Goal: Task Accomplishment & Management: Manage account settings

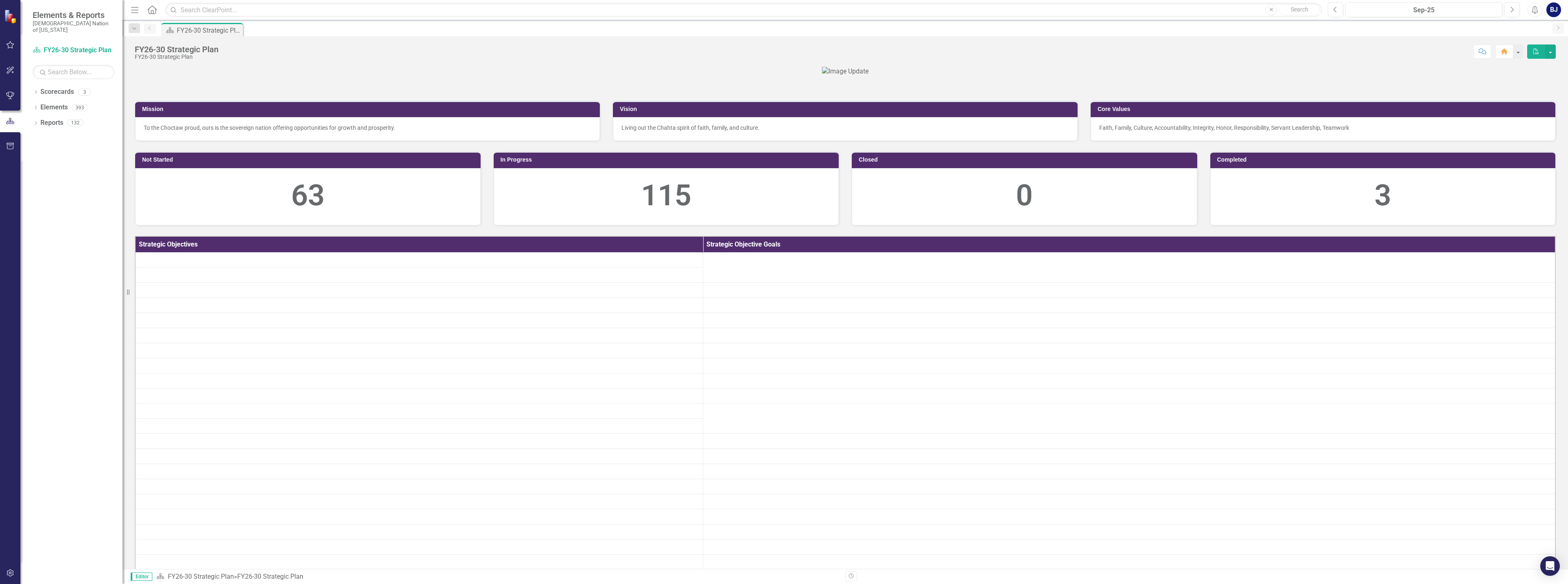
click at [17, 50] on button "button" at bounding box center [10, 45] width 18 height 17
click at [41, 125] on link "My Scorecard" at bounding box center [74, 127] width 82 height 9
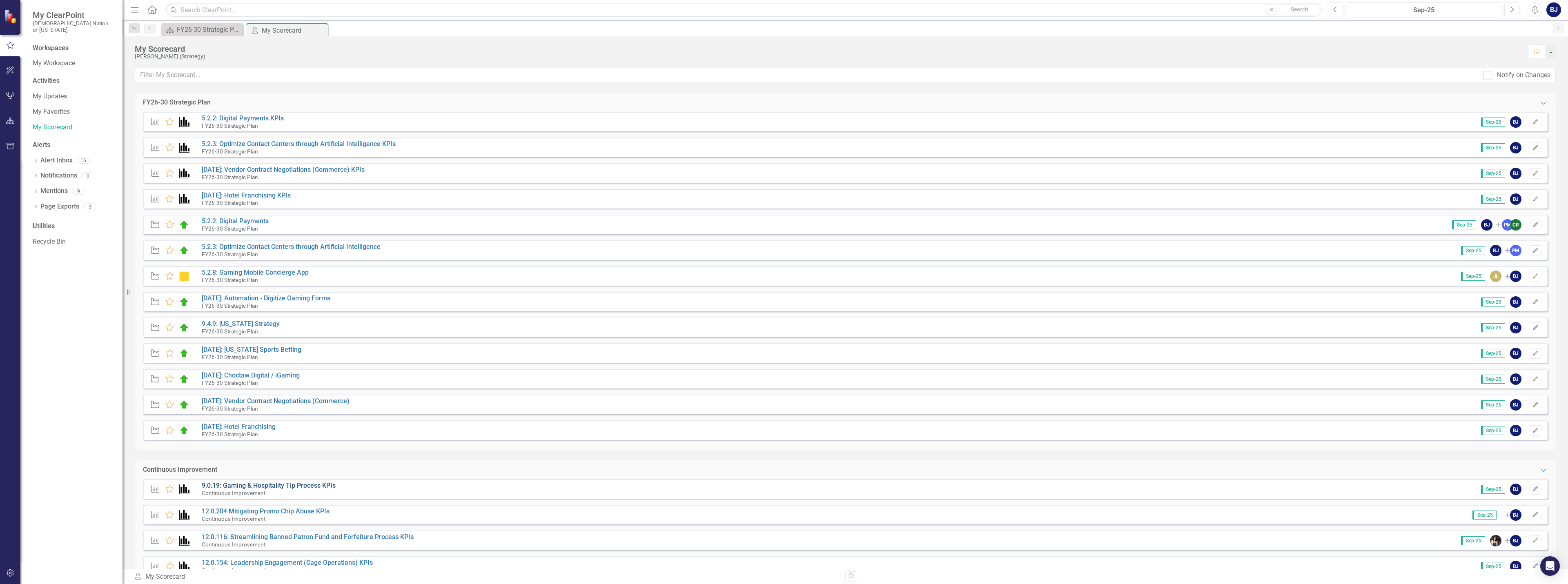
click at [307, 484] on link "9.0.19: Gaming & Hospitality Tip Process KPIs" at bounding box center [268, 485] width 134 height 8
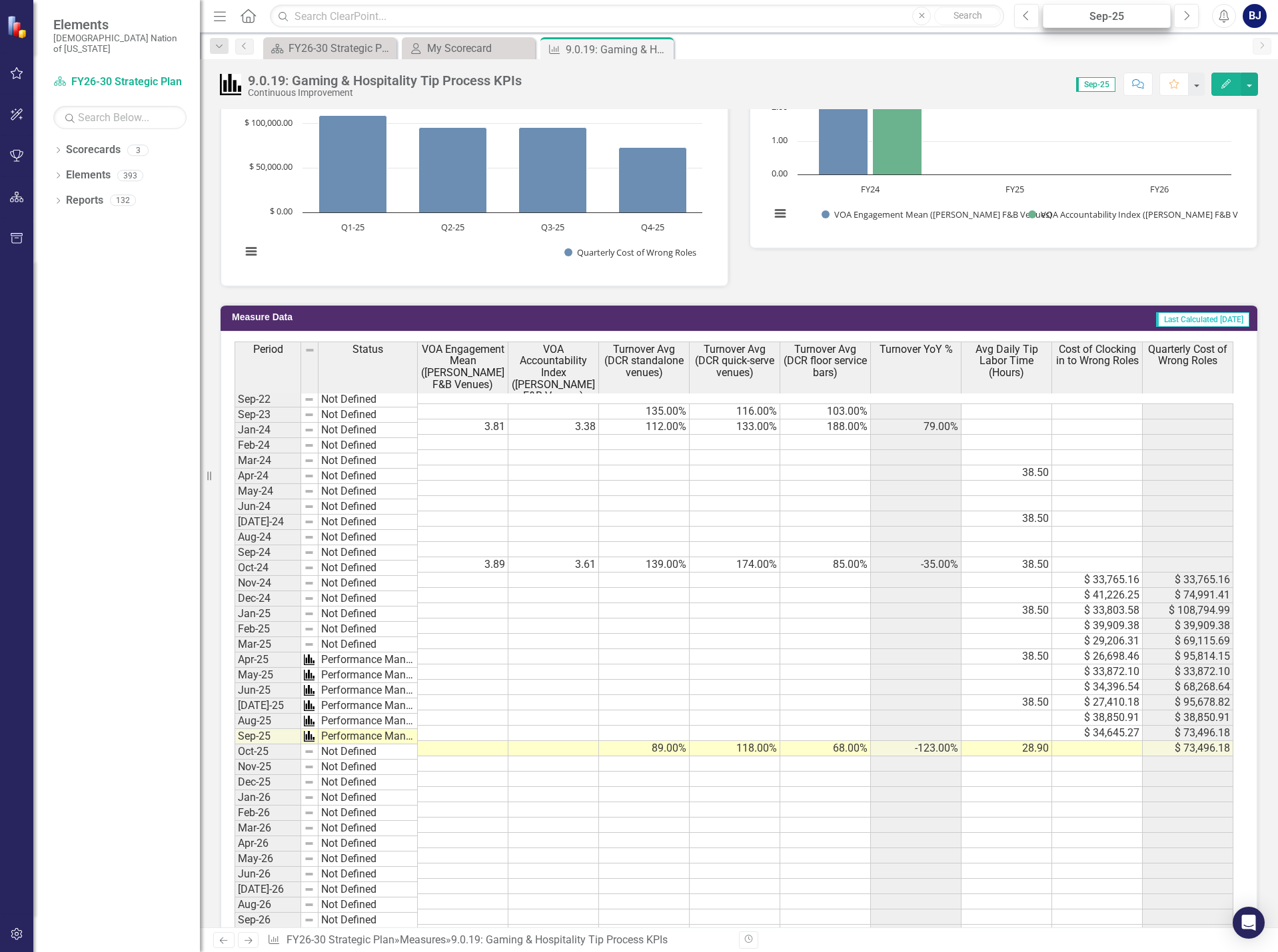
scroll to position [705, 0]
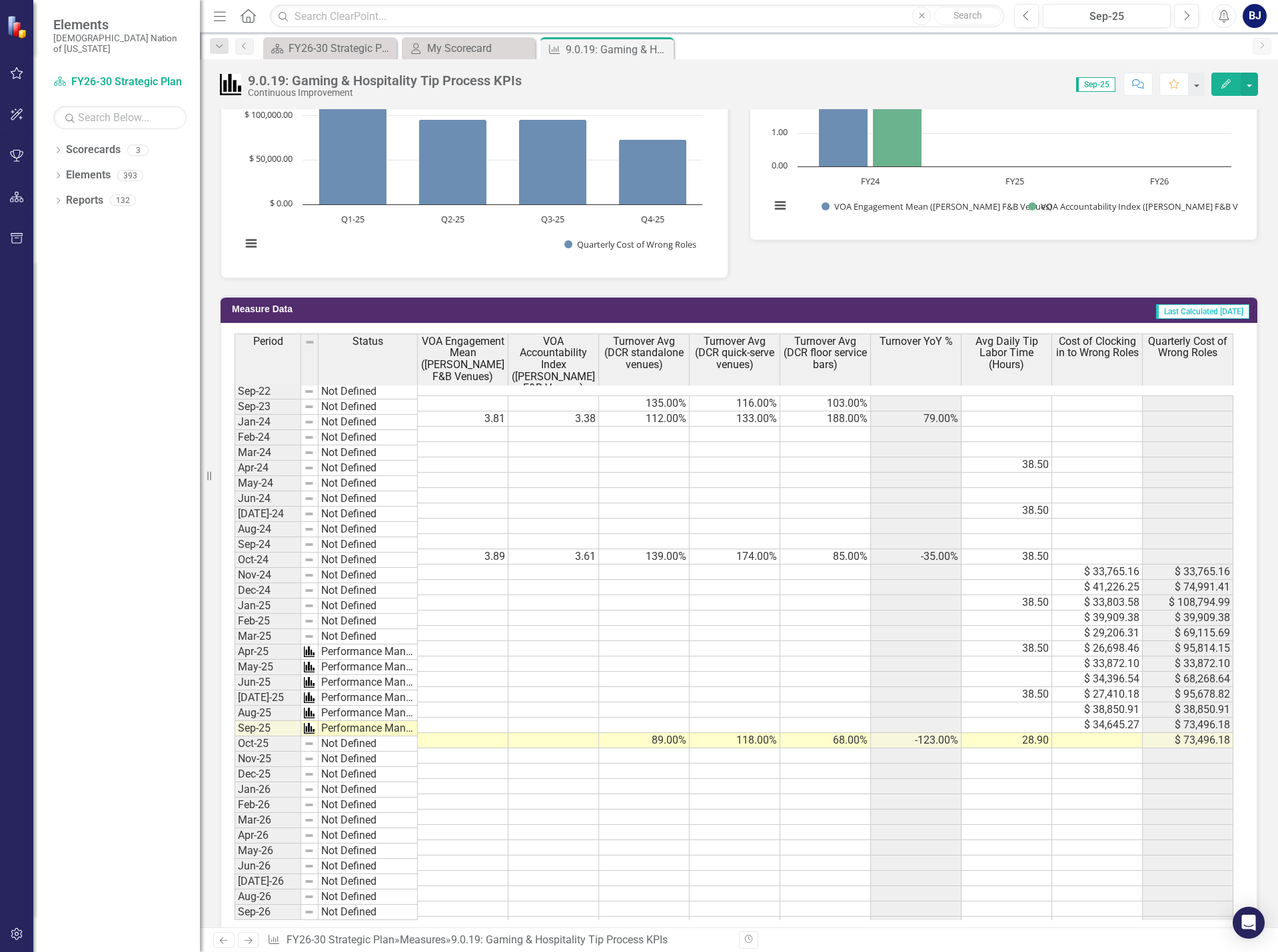
click at [1121, 734] on td at bounding box center [1096, 741] width 90 height 15
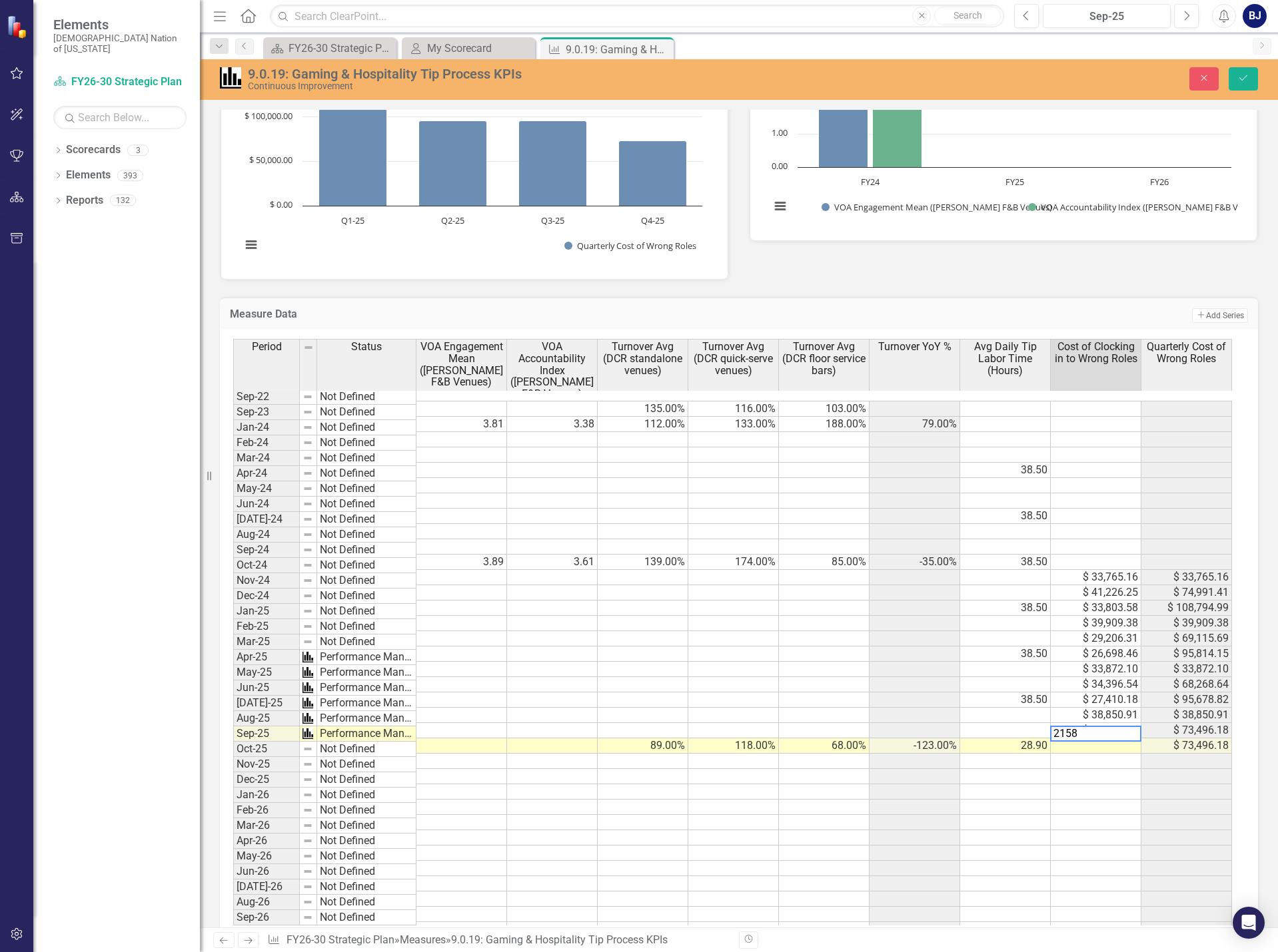
type textarea "21581"
click at [1241, 78] on icon "Save" at bounding box center [1243, 77] width 12 height 9
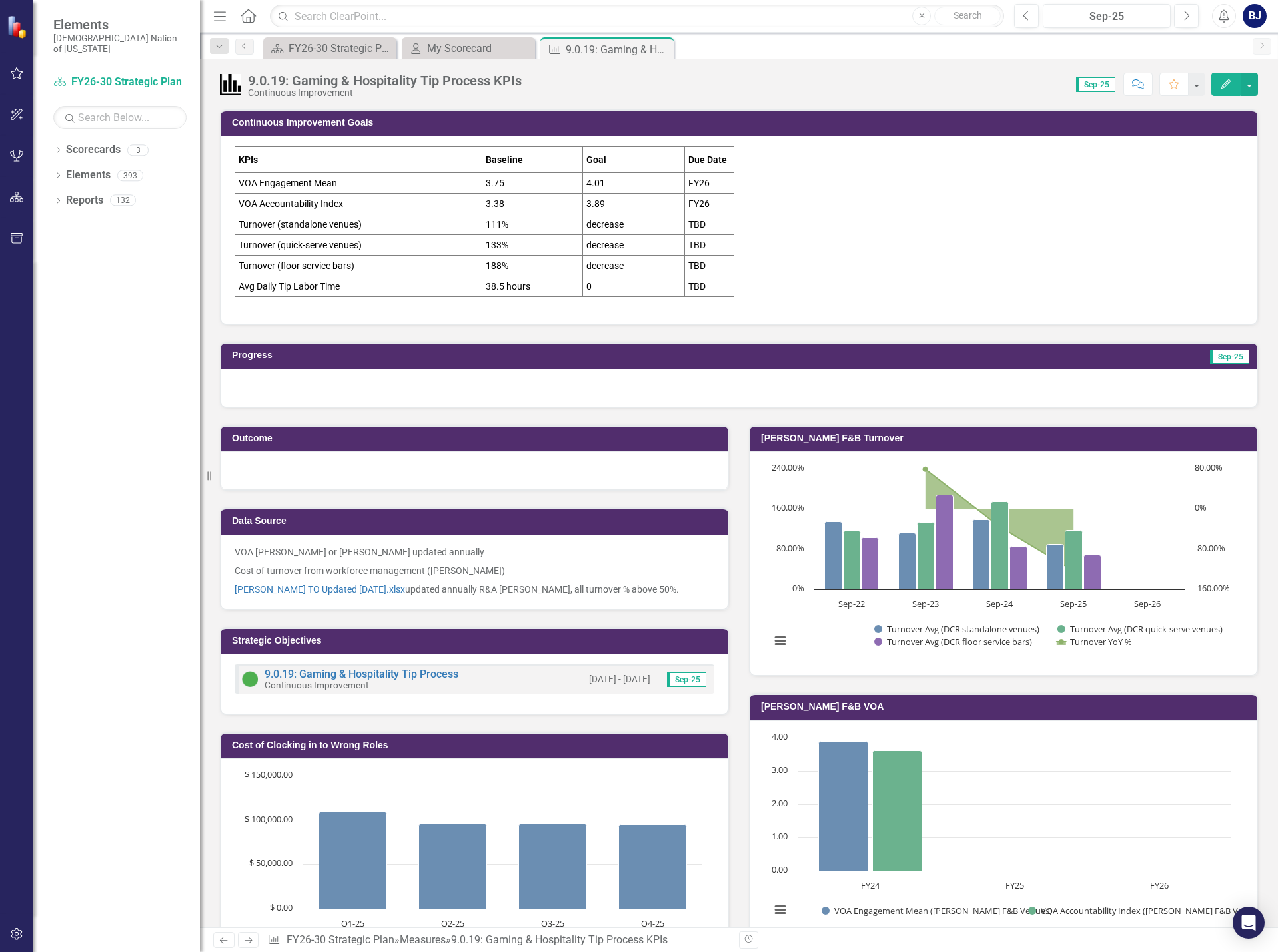
scroll to position [600, 0]
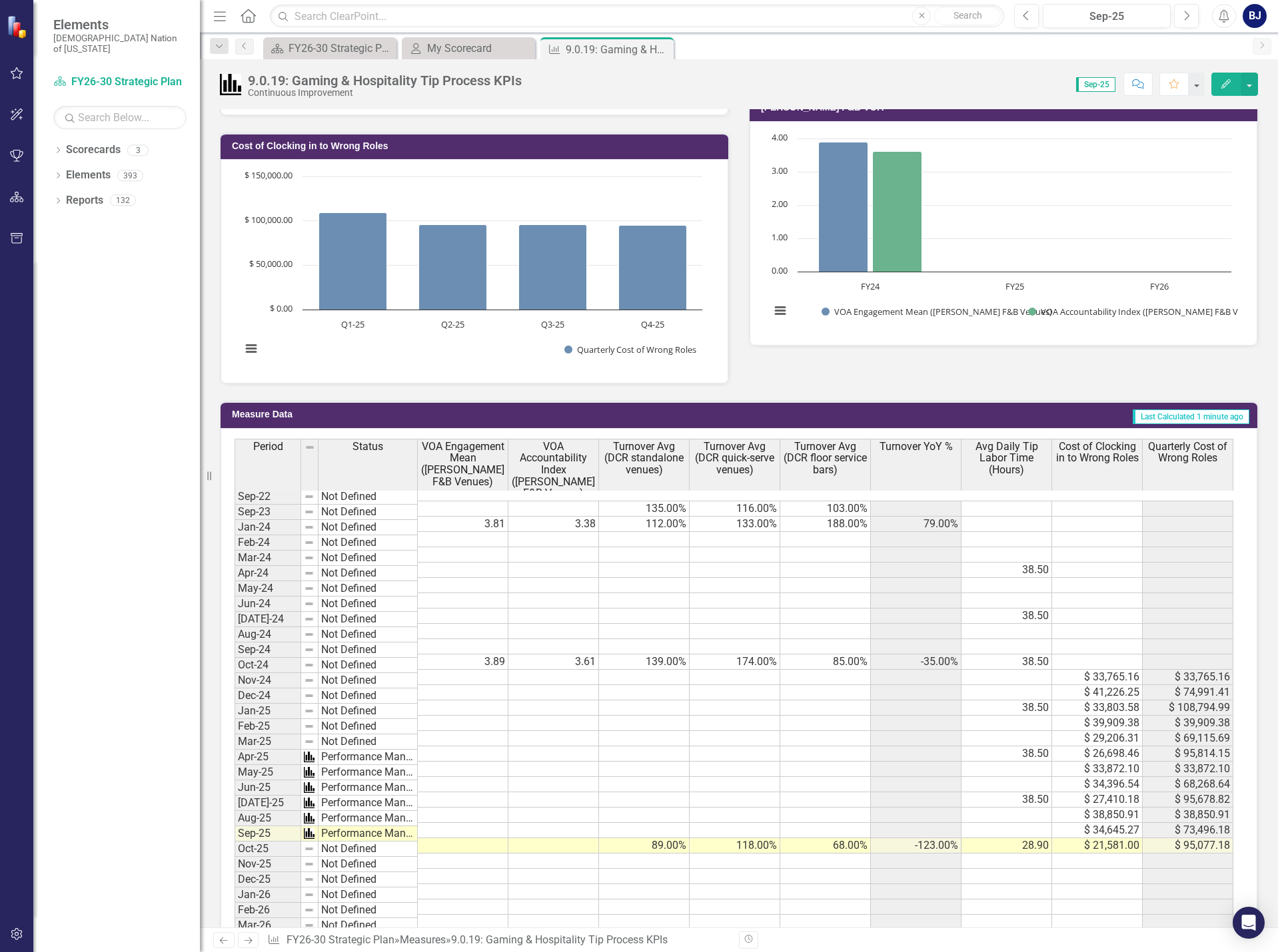
click at [272, 794] on td "Jun-25" at bounding box center [267, 787] width 67 height 15
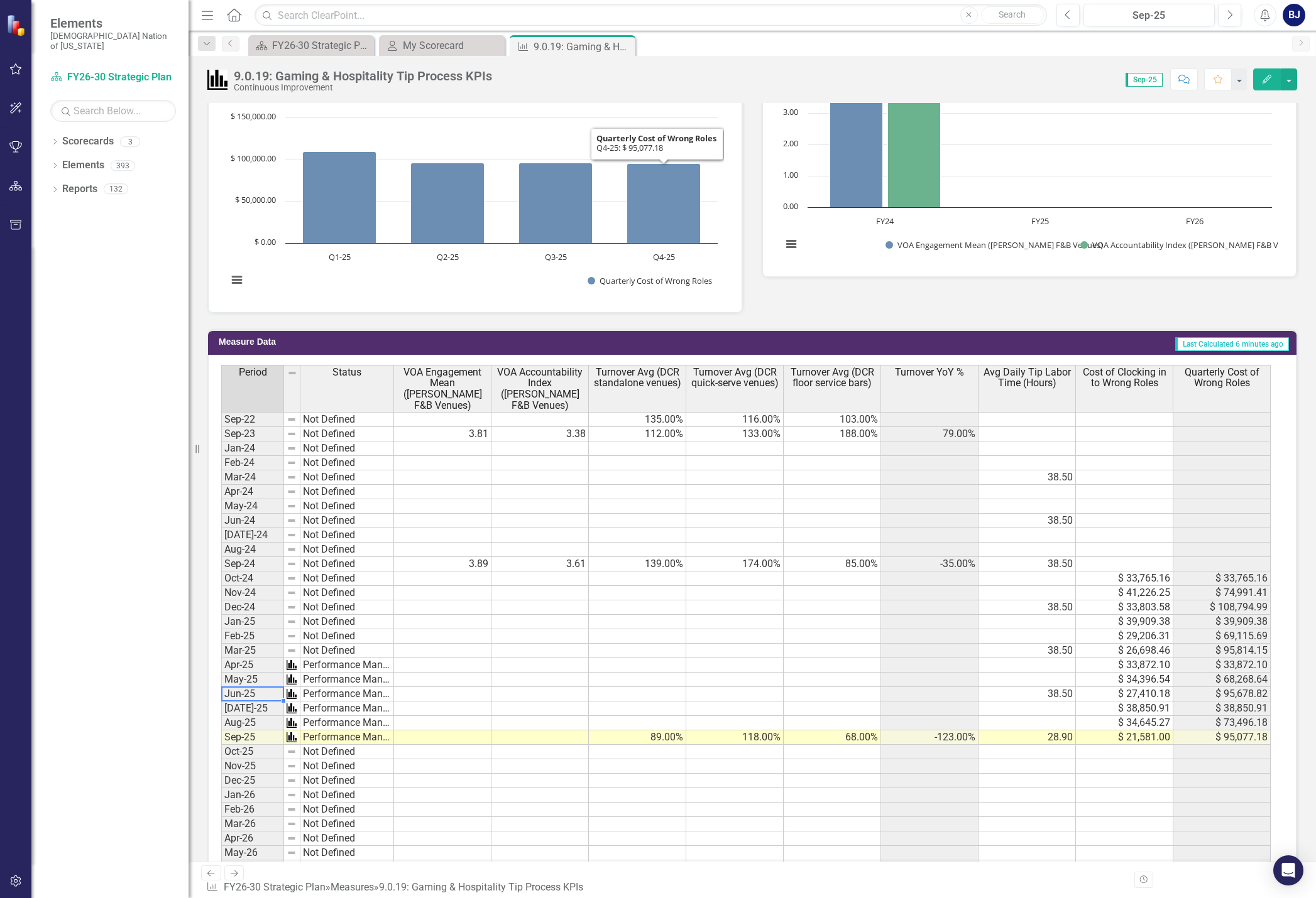
scroll to position [628, 0]
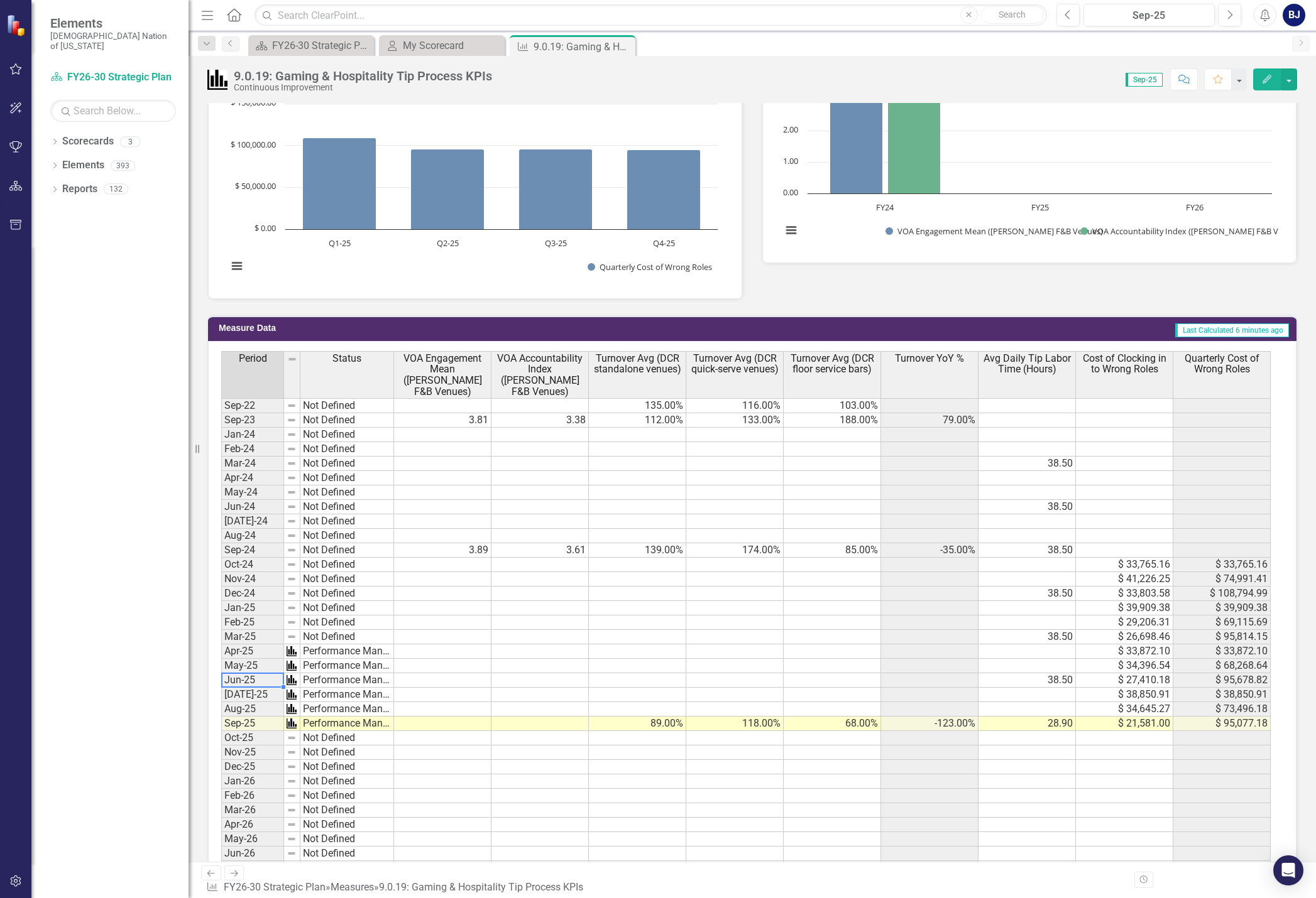
click at [1041, 566] on td at bounding box center [1027, 565] width 97 height 14
click at [421, 46] on div "My Scorecard" at bounding box center [444, 45] width 83 height 16
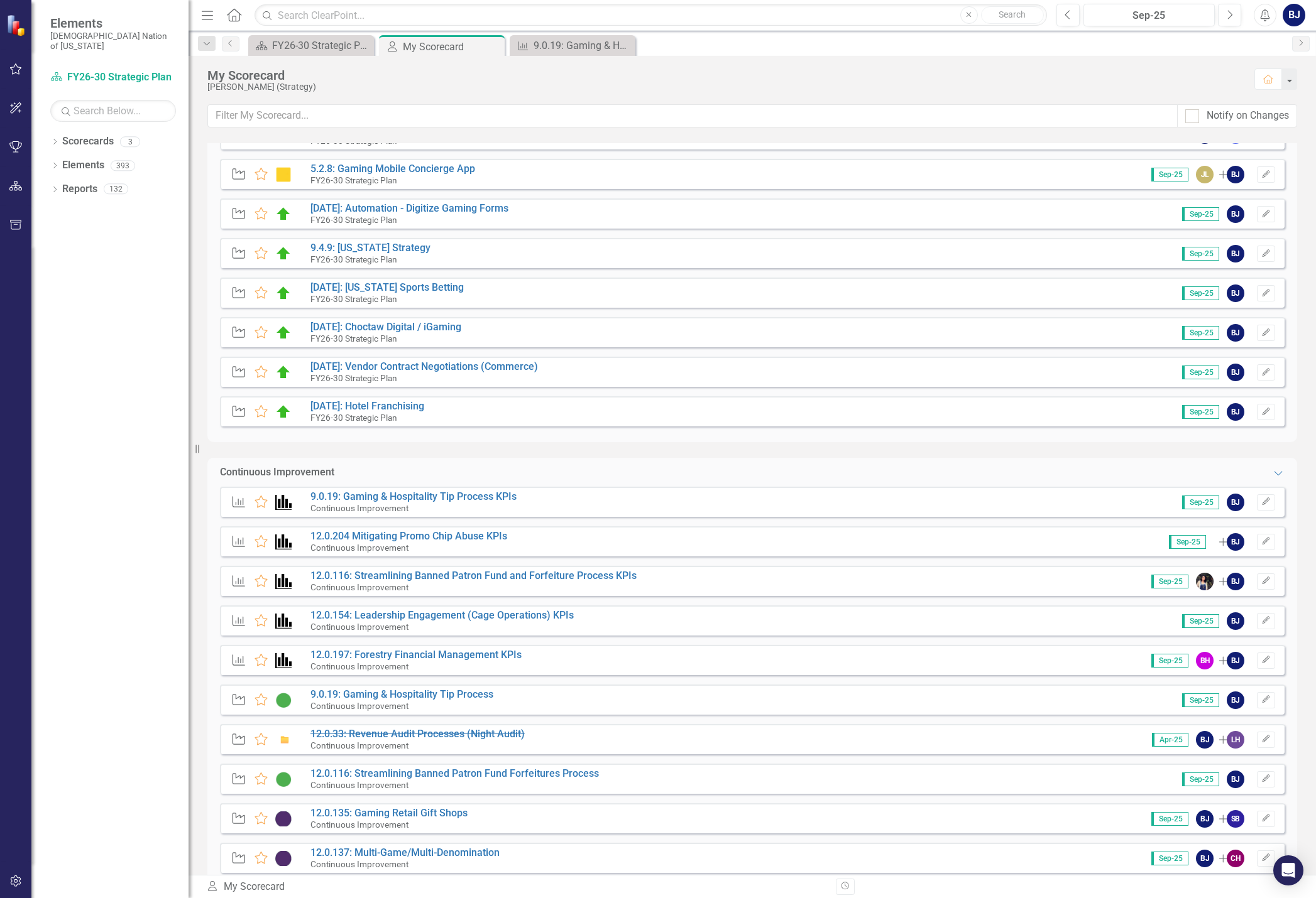
scroll to position [251, 0]
click at [451, 535] on link "12.0.204 Mitigating Promo Chip Abuse KPIs" at bounding box center [408, 536] width 197 height 12
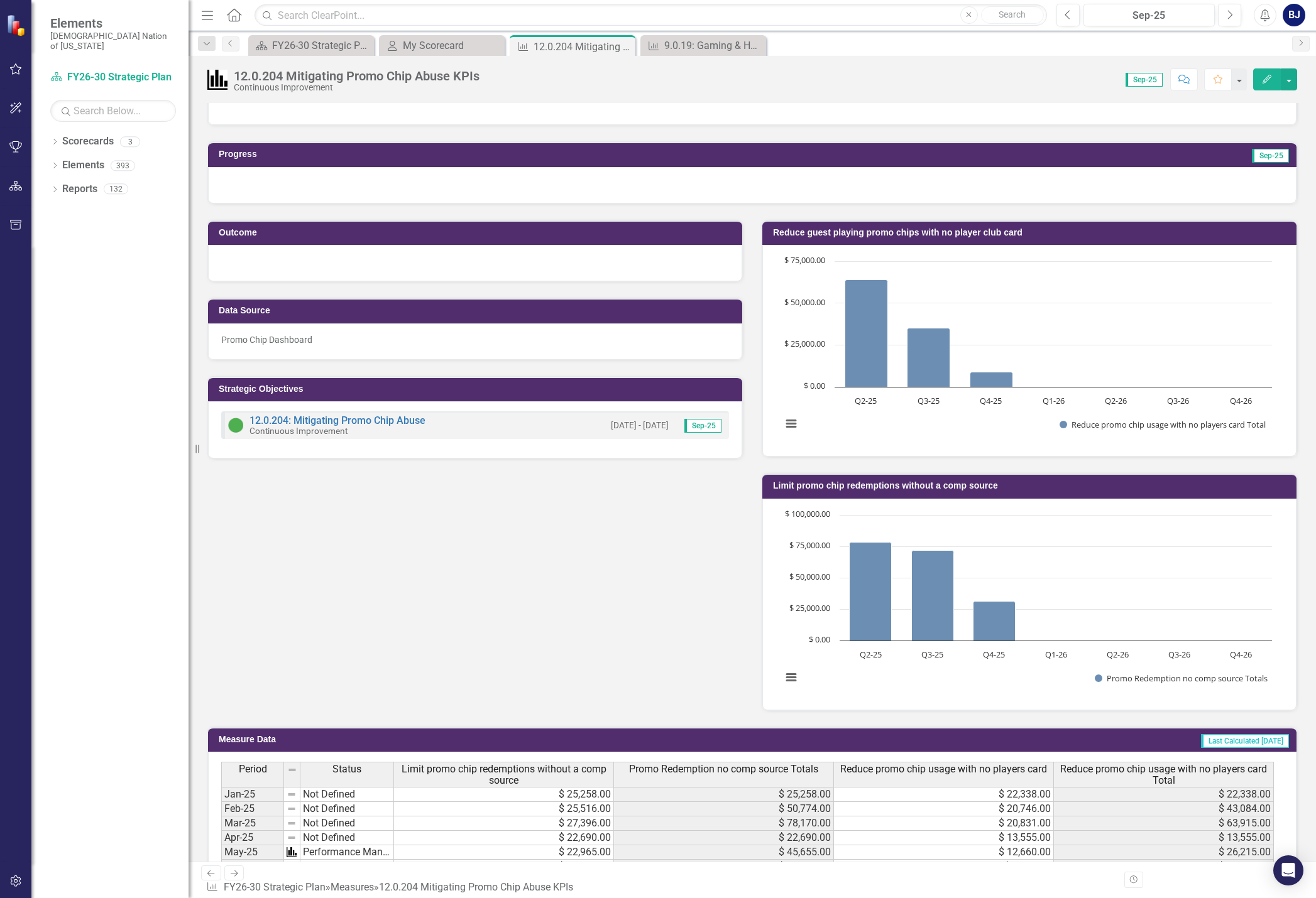
scroll to position [403, 0]
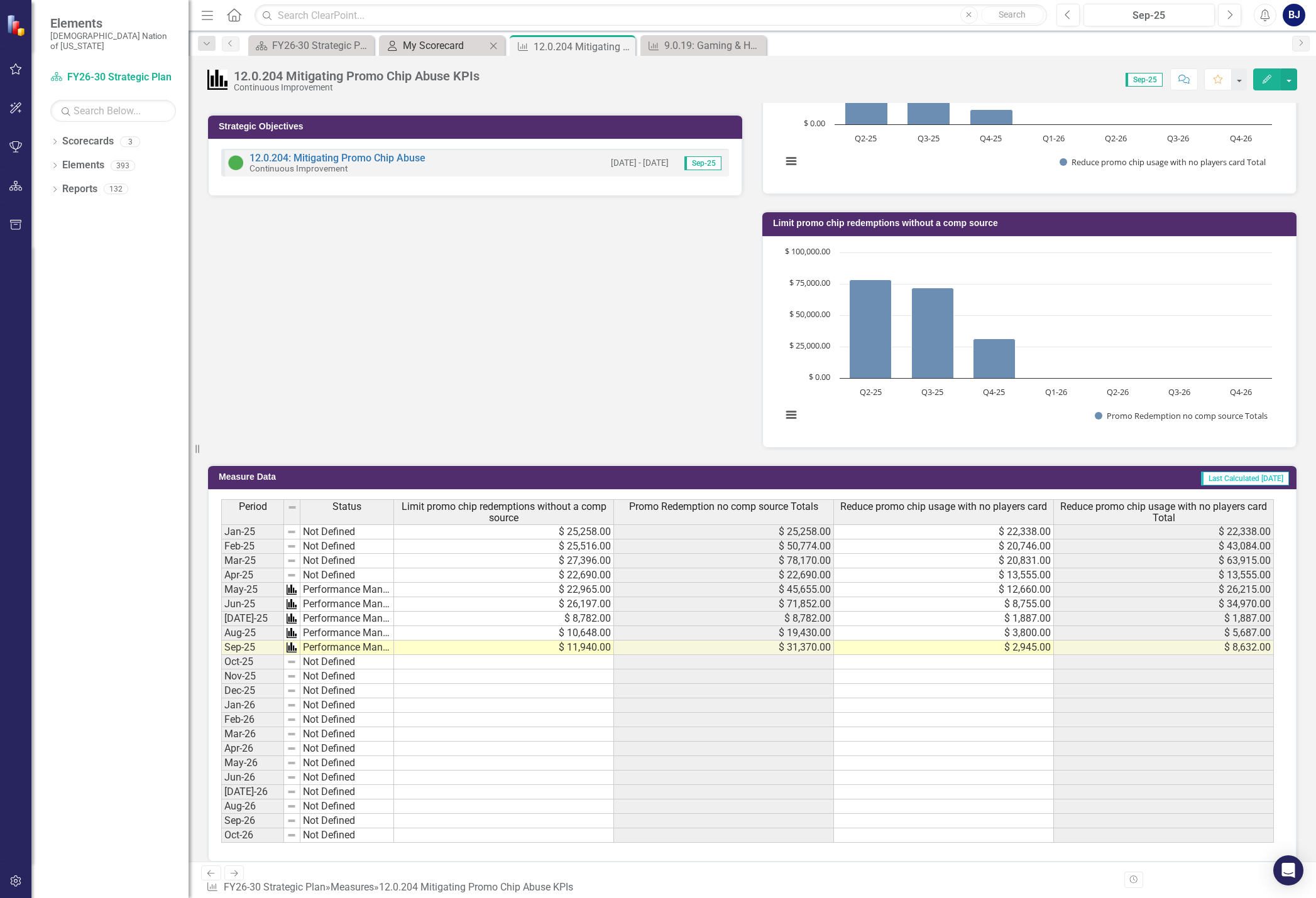
click at [455, 44] on div "My Scorecard" at bounding box center [444, 45] width 83 height 16
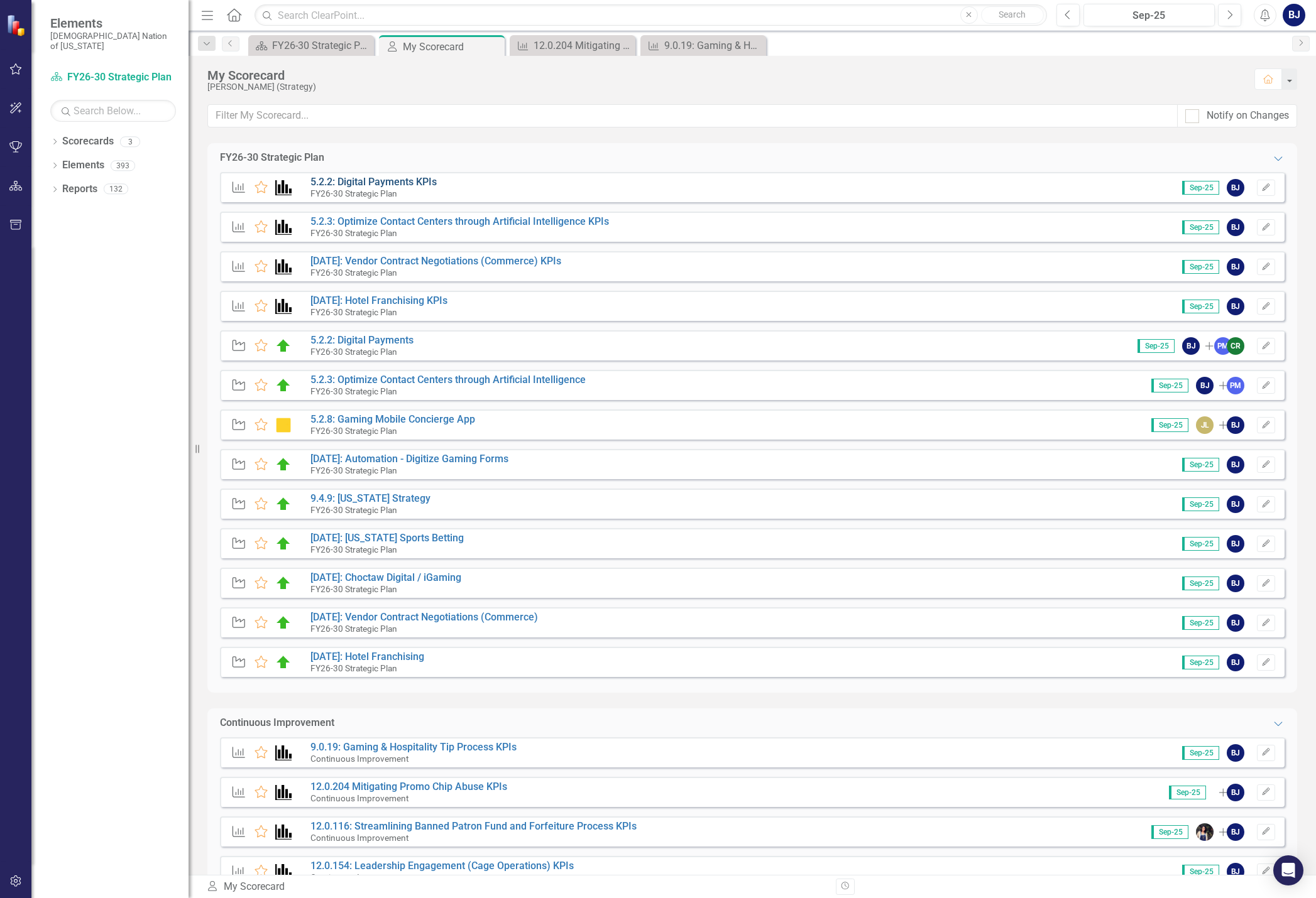
click at [402, 186] on link "5.2.2: Digital Payments KPIs" at bounding box center [373, 182] width 126 height 12
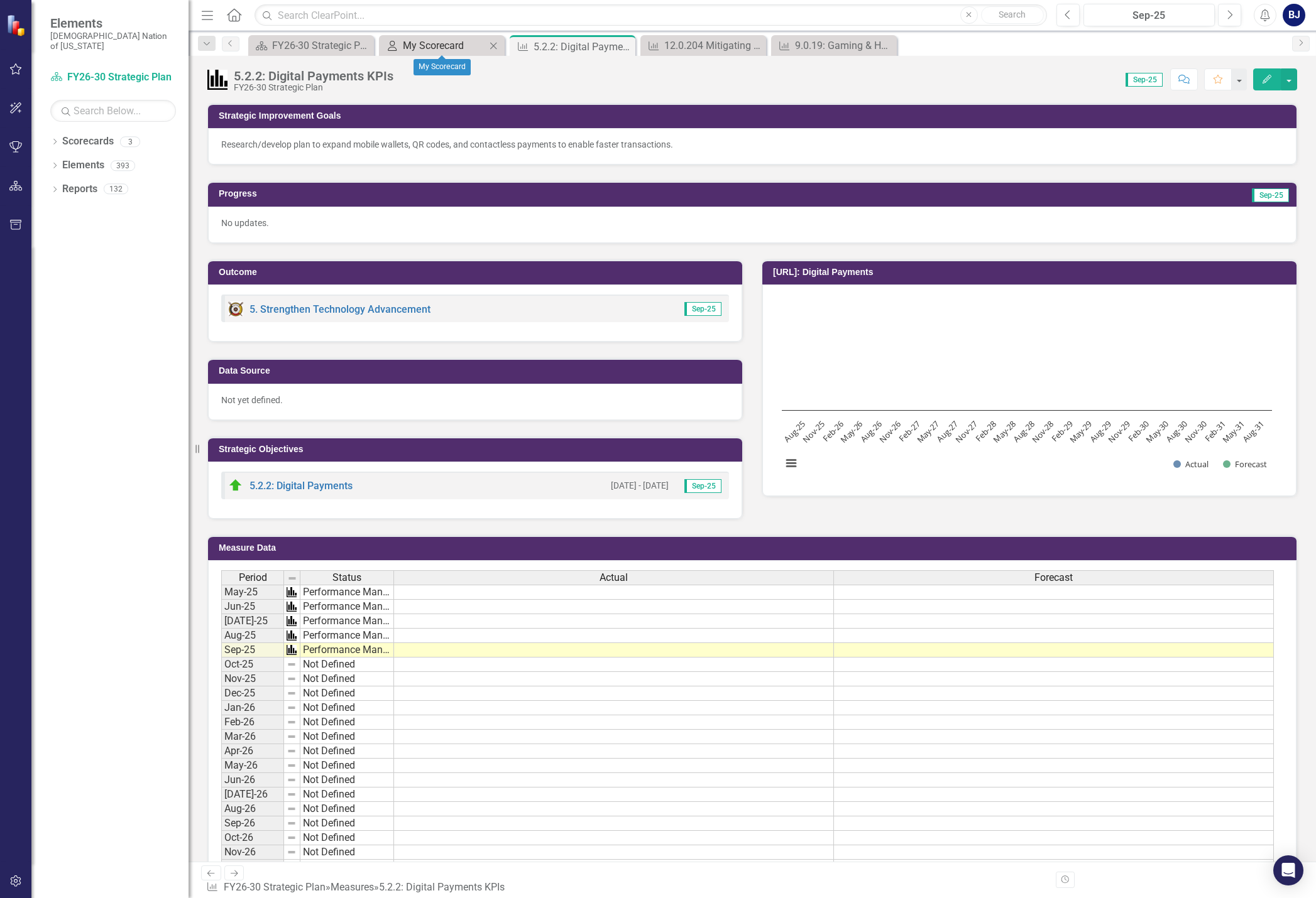
click at [458, 45] on div "My Scorecard" at bounding box center [444, 45] width 83 height 16
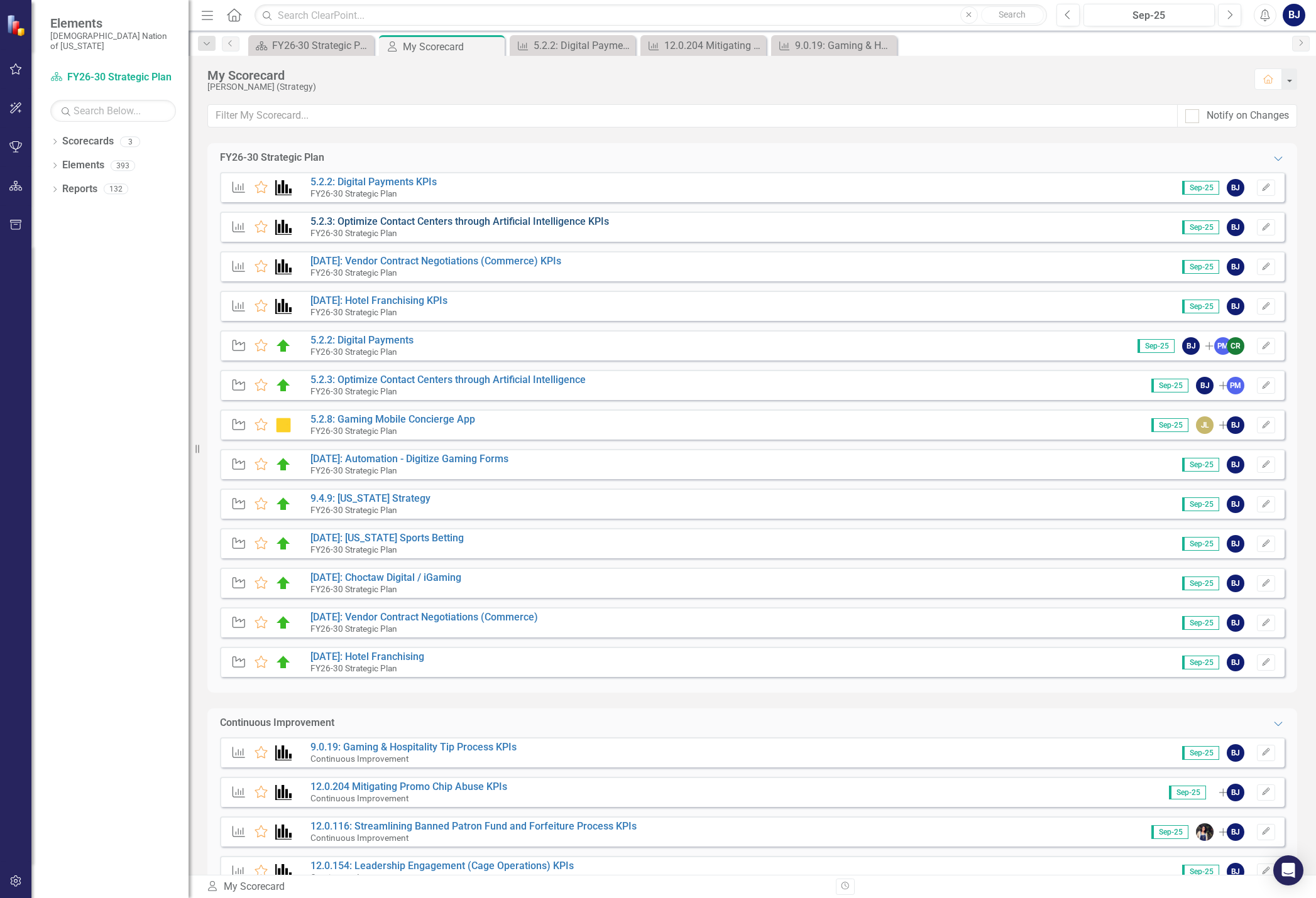
click at [404, 216] on link "5.2.3: Optimize Contact Centers through Artificial Intelligence KPIs" at bounding box center [459, 221] width 299 height 12
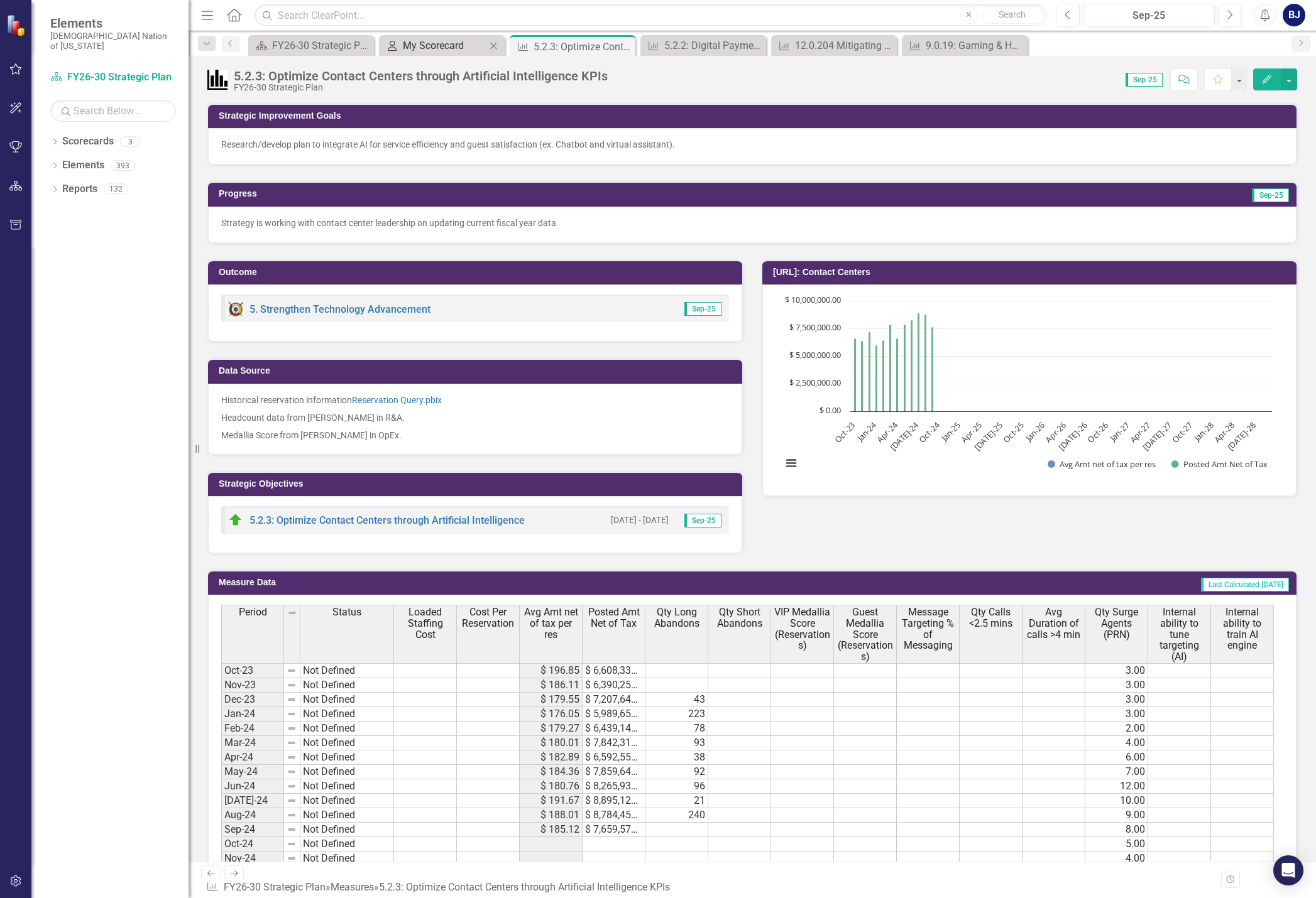
click at [410, 51] on div "My Scorecard" at bounding box center [444, 45] width 83 height 16
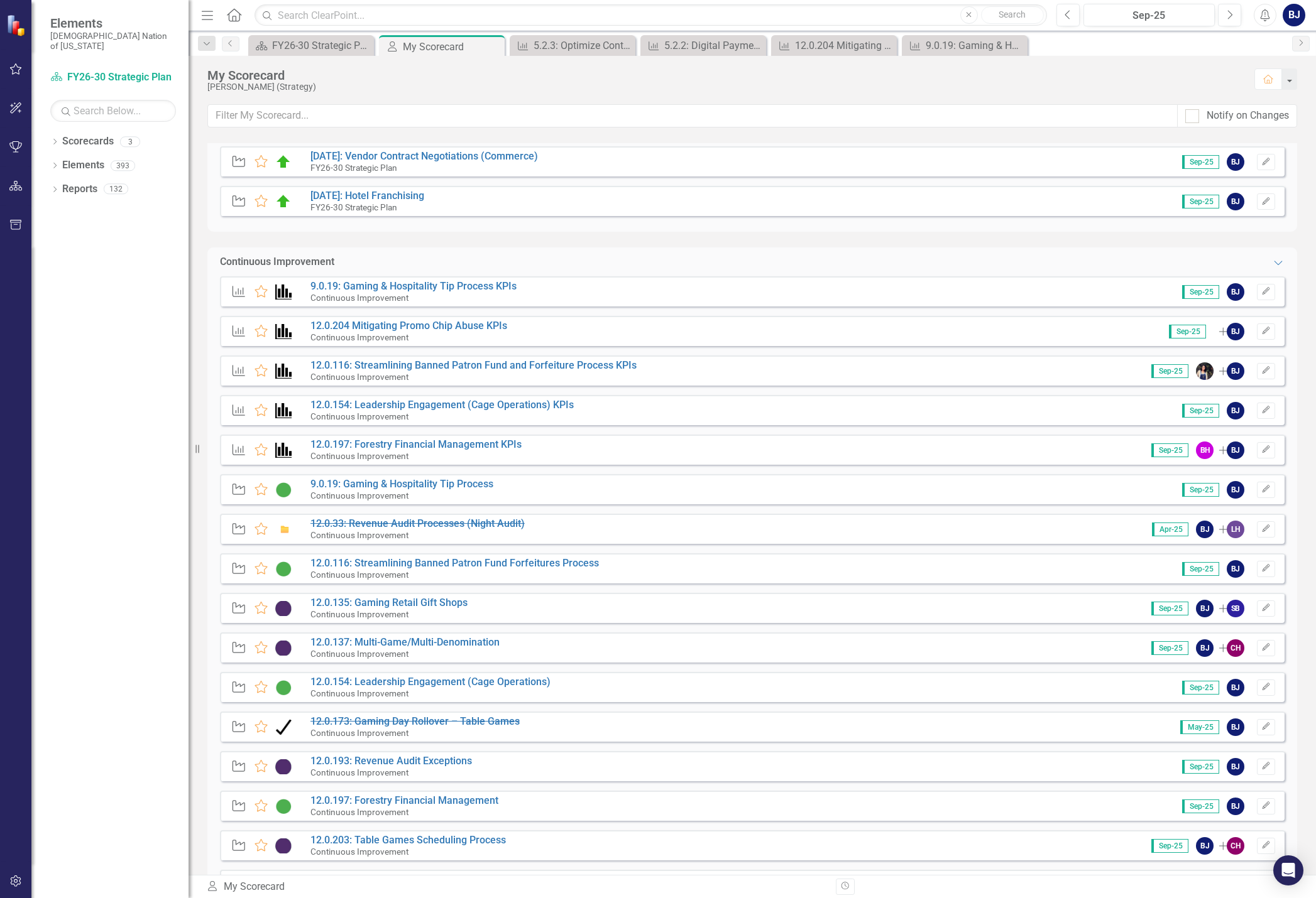
scroll to position [557, 0]
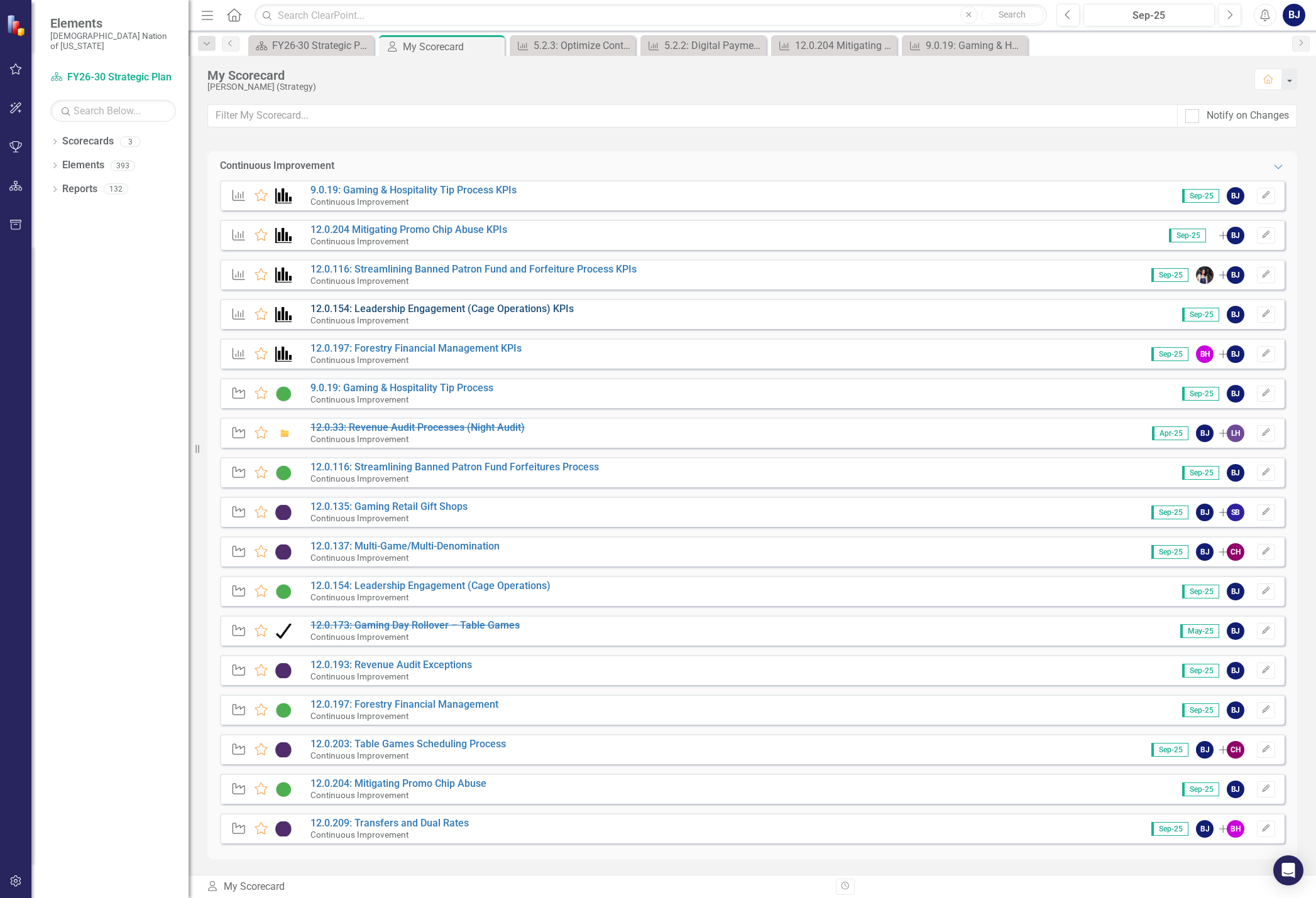
click at [359, 312] on link "12.0.154: Leadership Engagement (Cage Operations) KPIs" at bounding box center [441, 308] width 263 height 12
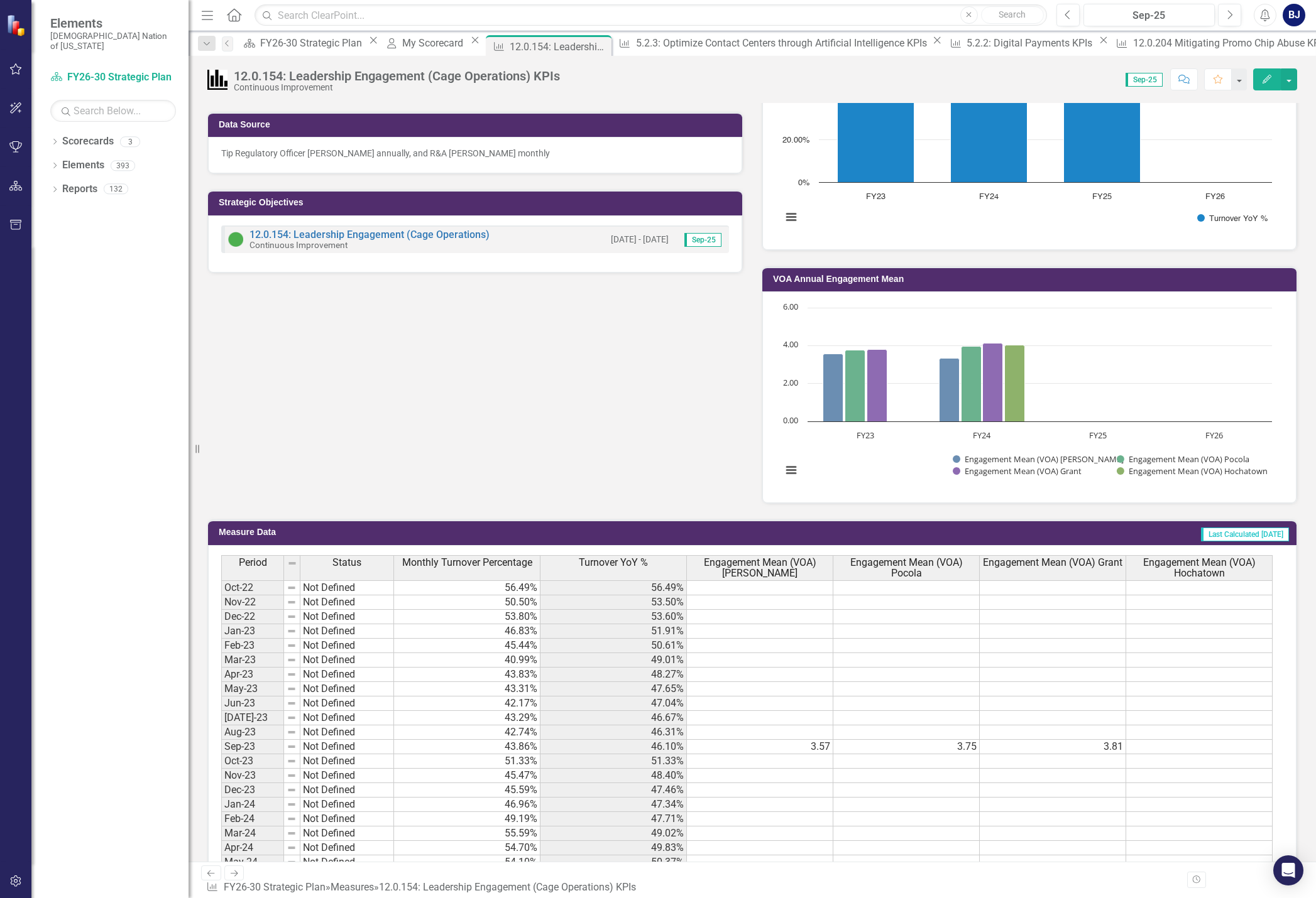
scroll to position [782, 0]
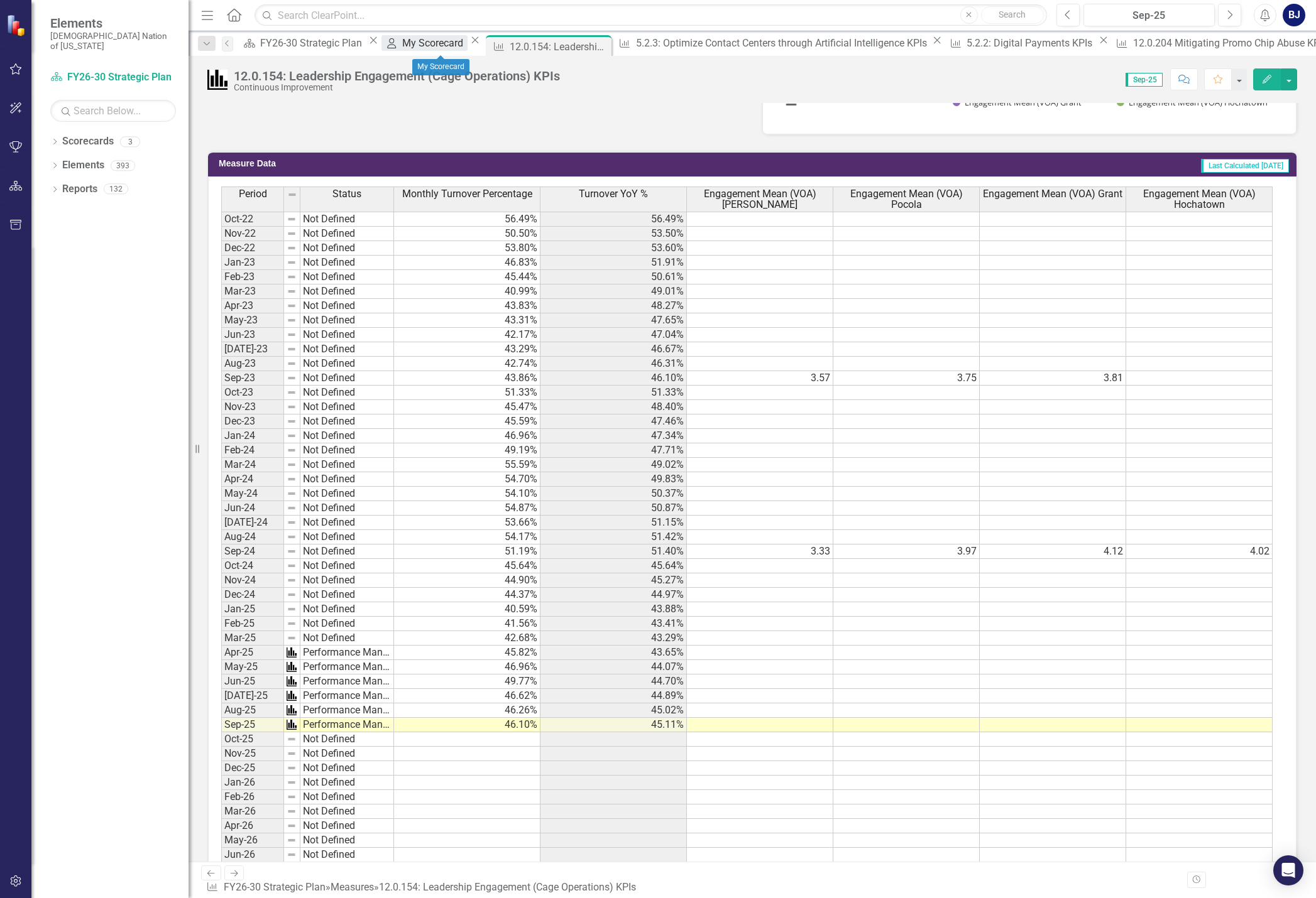
click at [427, 42] on div "My Scorecard" at bounding box center [434, 43] width 65 height 16
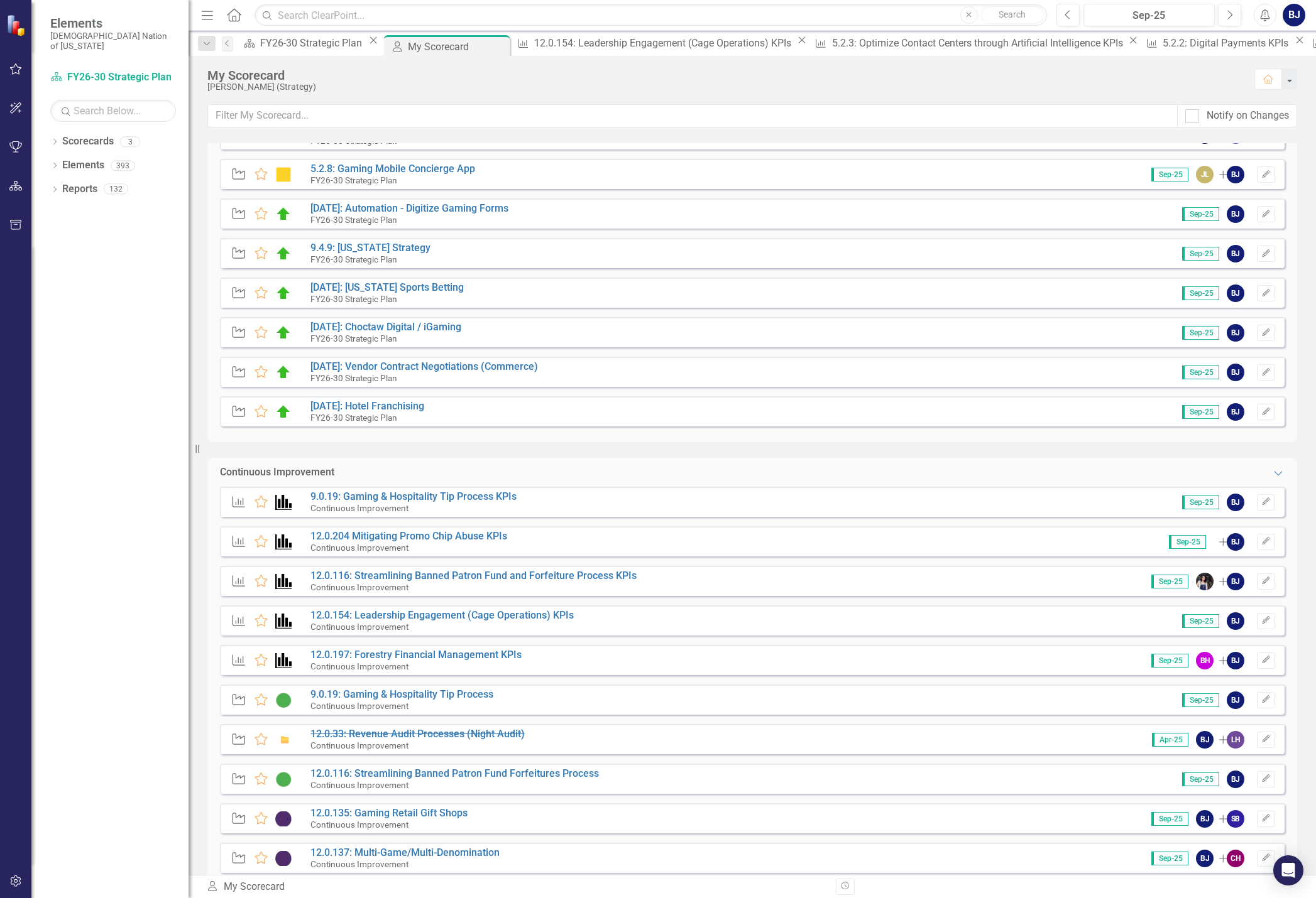
scroll to position [251, 0]
click at [416, 652] on link "12.0.197: Forestry Financial Management KPIs" at bounding box center [415, 654] width 211 height 12
